Goal: Task Accomplishment & Management: Complete application form

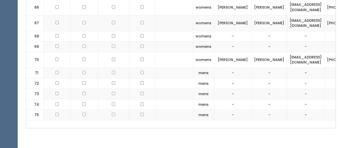
scroll to position [0, 47]
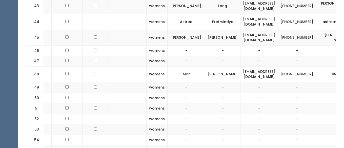
scroll to position [785, 0]
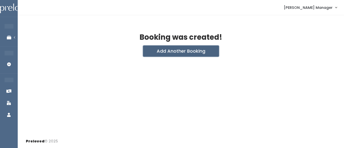
click at [159, 53] on button "Add Another Booking" at bounding box center [181, 51] width 76 height 11
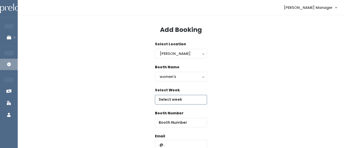
click at [163, 97] on input "text" at bounding box center [181, 100] width 52 height 10
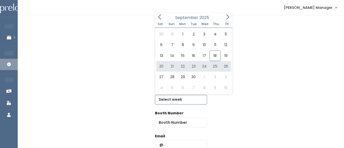
type input "September 20 to September 26"
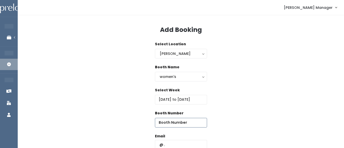
click at [195, 124] on input "number" at bounding box center [181, 123] width 52 height 10
type input "51"
click at [181, 141] on input "text" at bounding box center [181, 145] width 52 height 10
type input "[EMAIL_ADDRESS][DOMAIN_NAME]"
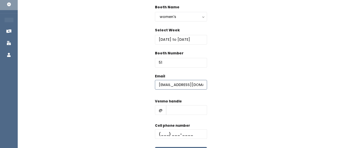
scroll to position [72, 0]
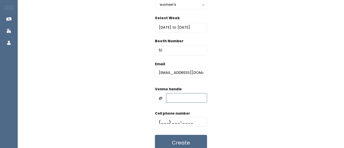
click at [187, 99] on input "text" at bounding box center [186, 98] width 41 height 10
type input "hhhh"
click at [167, 125] on input "text" at bounding box center [181, 122] width 52 height 10
type input "(555) 555-5555"
click at [180, 140] on button "Create" at bounding box center [181, 143] width 52 height 16
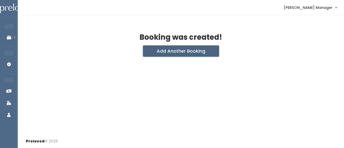
click at [159, 54] on button "Add Another Booking" at bounding box center [181, 51] width 76 height 11
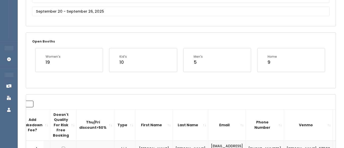
scroll to position [65, 0]
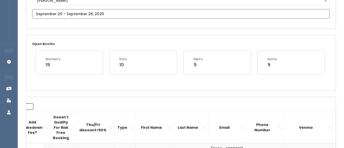
click at [90, 13] on input "text" at bounding box center [181, 14] width 298 height 10
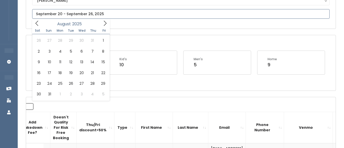
click at [39, 22] on icon at bounding box center [37, 24] width 6 height 6
click at [40, 23] on icon at bounding box center [37, 24] width 6 height 6
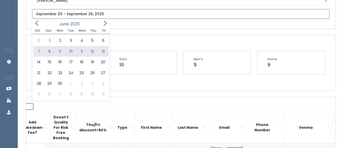
type input "June 7 to June 13"
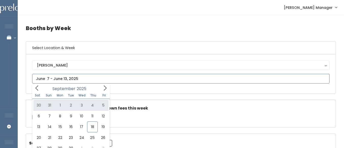
click at [105, 89] on icon at bounding box center [105, 88] width 6 height 6
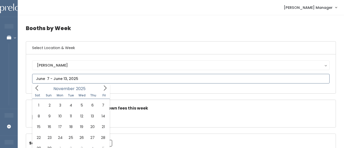
click at [105, 89] on icon at bounding box center [105, 88] width 6 height 6
click at [37, 88] on icon at bounding box center [37, 88] width 6 height 6
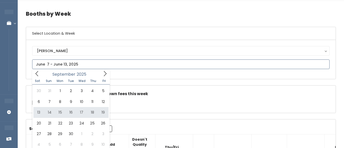
scroll to position [15, 0]
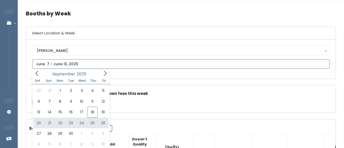
type input "September 20 to September 26"
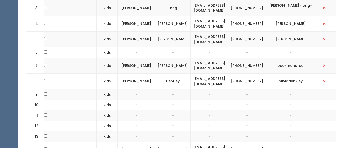
scroll to position [240, 0]
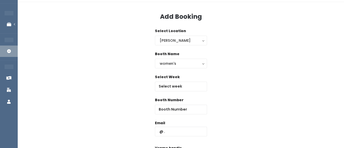
scroll to position [14, 0]
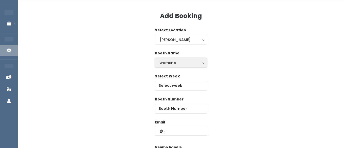
click at [168, 65] on div "women's" at bounding box center [181, 63] width 43 height 6
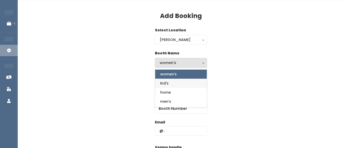
click at [164, 84] on span "kid's" at bounding box center [164, 84] width 8 height 6
select select "kids"
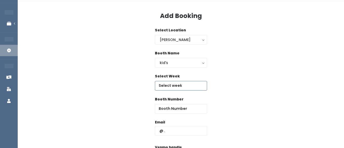
click at [180, 86] on input "text" at bounding box center [181, 86] width 52 height 10
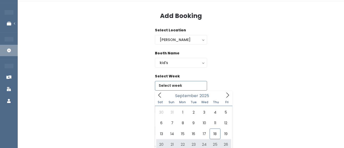
type input "September 20 to September 26"
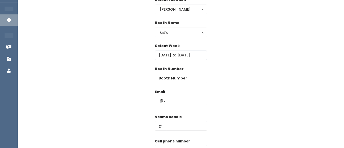
scroll to position [45, 0]
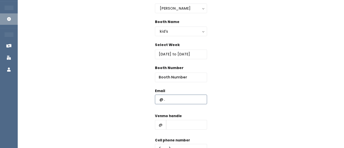
click at [175, 99] on input "text" at bounding box center [181, 100] width 52 height 10
type input "l"
type input "lmay503@gmail.com"
click at [175, 124] on input "text" at bounding box center [186, 125] width 41 height 10
type input "hhhh"
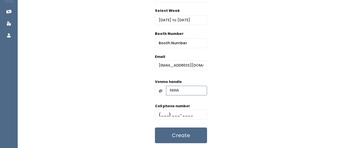
scroll to position [85, 0]
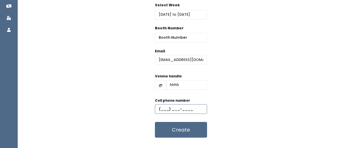
click at [170, 110] on input "text" at bounding box center [181, 109] width 52 height 10
type input "(555) 555-5555"
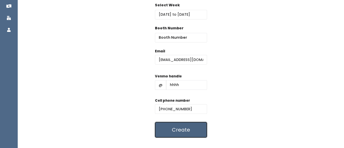
click at [176, 129] on button "Create" at bounding box center [181, 130] width 52 height 16
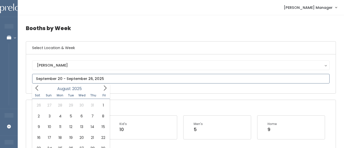
click at [38, 86] on icon at bounding box center [37, 88] width 6 height 6
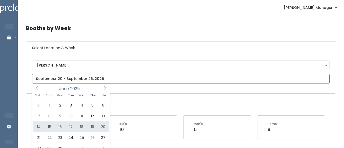
type input "[DATE] to [DATE]"
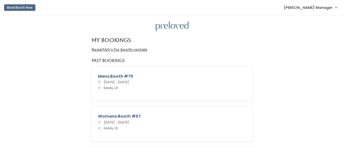
click at [313, 8] on span "[PERSON_NAME] Manager" at bounding box center [308, 8] width 49 height 6
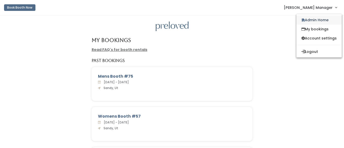
click at [303, 22] on link "Admin Home" at bounding box center [319, 19] width 45 height 9
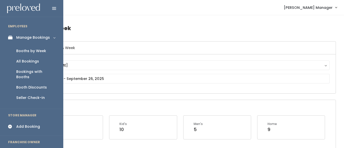
click at [19, 124] on div "Add Booking" at bounding box center [28, 126] width 24 height 5
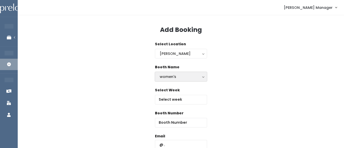
click at [166, 75] on div "women's" at bounding box center [181, 77] width 43 height 6
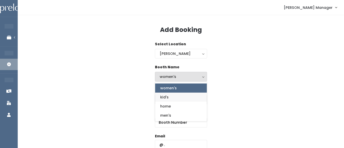
click at [163, 96] on span "kid's" at bounding box center [164, 97] width 8 height 6
select select "kids"
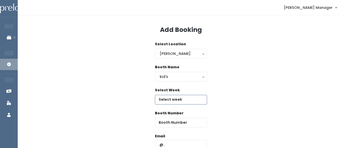
click at [167, 101] on input "text" at bounding box center [181, 100] width 52 height 10
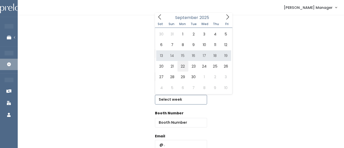
type input "September 20 to September 26"
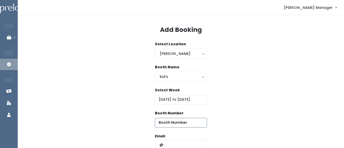
click at [193, 124] on input "number" at bounding box center [181, 123] width 52 height 10
type input "15"
click at [186, 143] on input "text" at bounding box center [181, 145] width 52 height 10
paste input "lmay503@gmail.com"
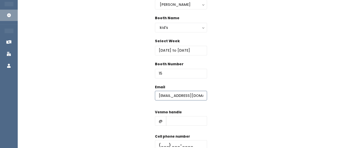
scroll to position [56, 0]
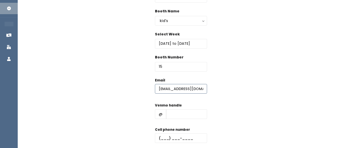
type input "lmay503@gmail.com"
click at [181, 114] on input "text" at bounding box center [186, 114] width 41 height 10
type input "hhhh"
click at [170, 135] on input "text" at bounding box center [181, 139] width 52 height 10
type input "(555) 555-5555"
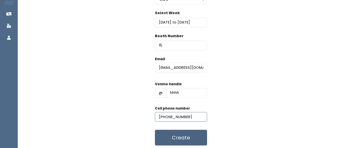
scroll to position [81, 0]
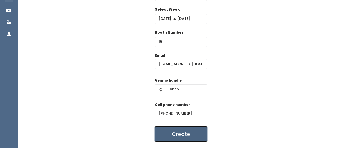
click at [178, 135] on button "Create" at bounding box center [181, 134] width 52 height 16
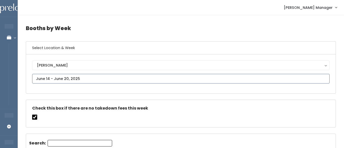
click at [43, 78] on input "text" at bounding box center [181, 79] width 298 height 10
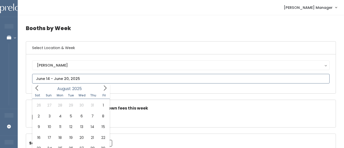
click at [37, 86] on icon at bounding box center [36, 88] width 3 height 5
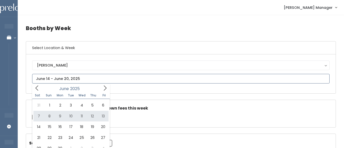
type input "June 7 to June 13"
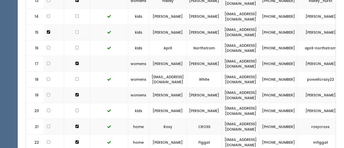
scroll to position [0, 72]
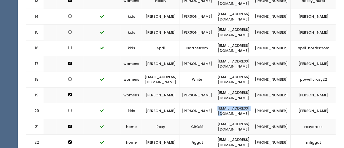
drag, startPoint x: 267, startPoint y: 110, endPoint x: 225, endPoint y: 113, distance: 42.2
click at [225, 113] on td "[EMAIL_ADDRESS][DOMAIN_NAME]" at bounding box center [233, 111] width 37 height 16
copy td "[EMAIL_ADDRESS][DOMAIN_NAME]"
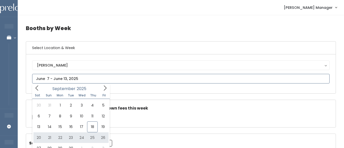
type input "September 20 to September 26"
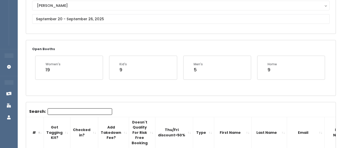
scroll to position [69, 0]
